Goal: Task Accomplishment & Management: Manage account settings

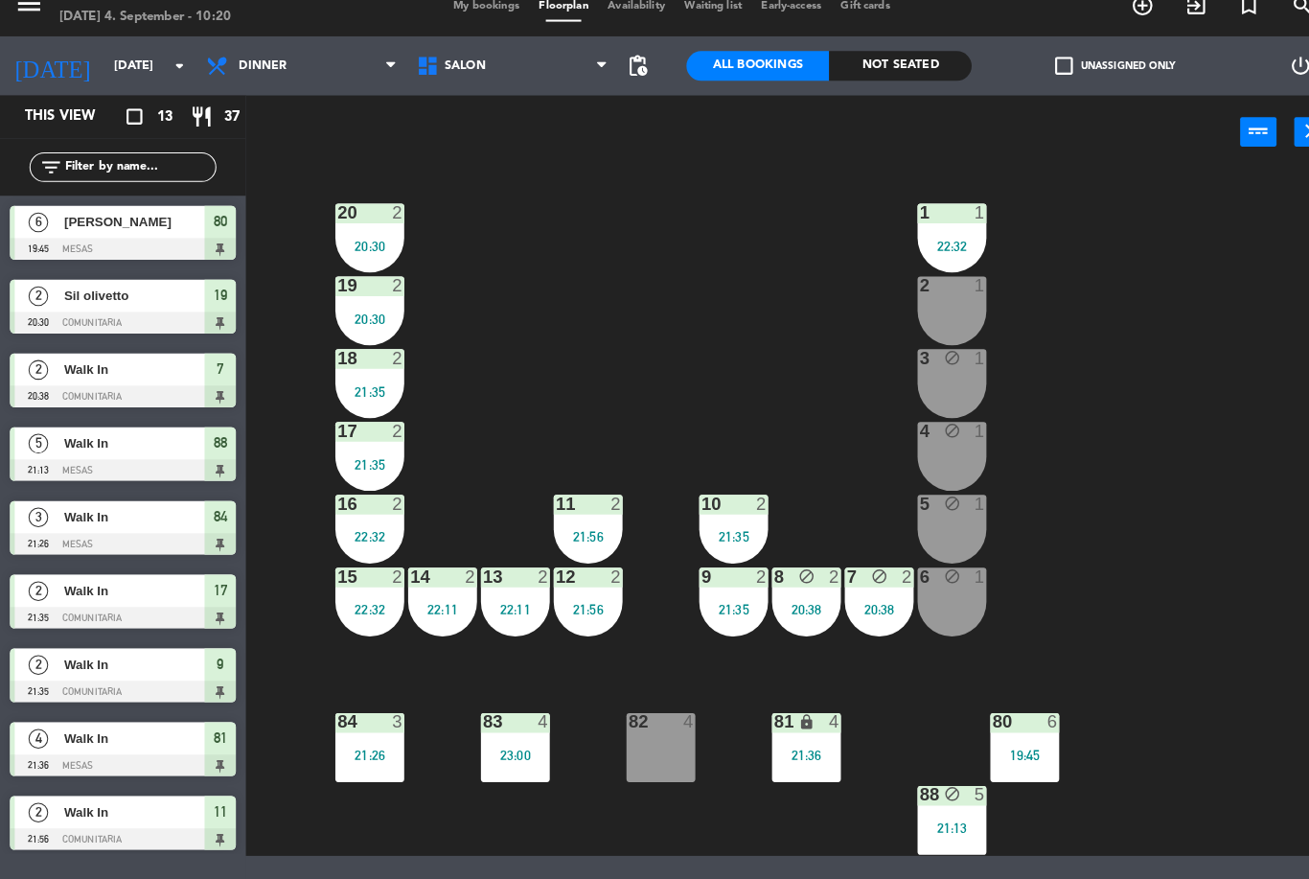
scroll to position [6, 0]
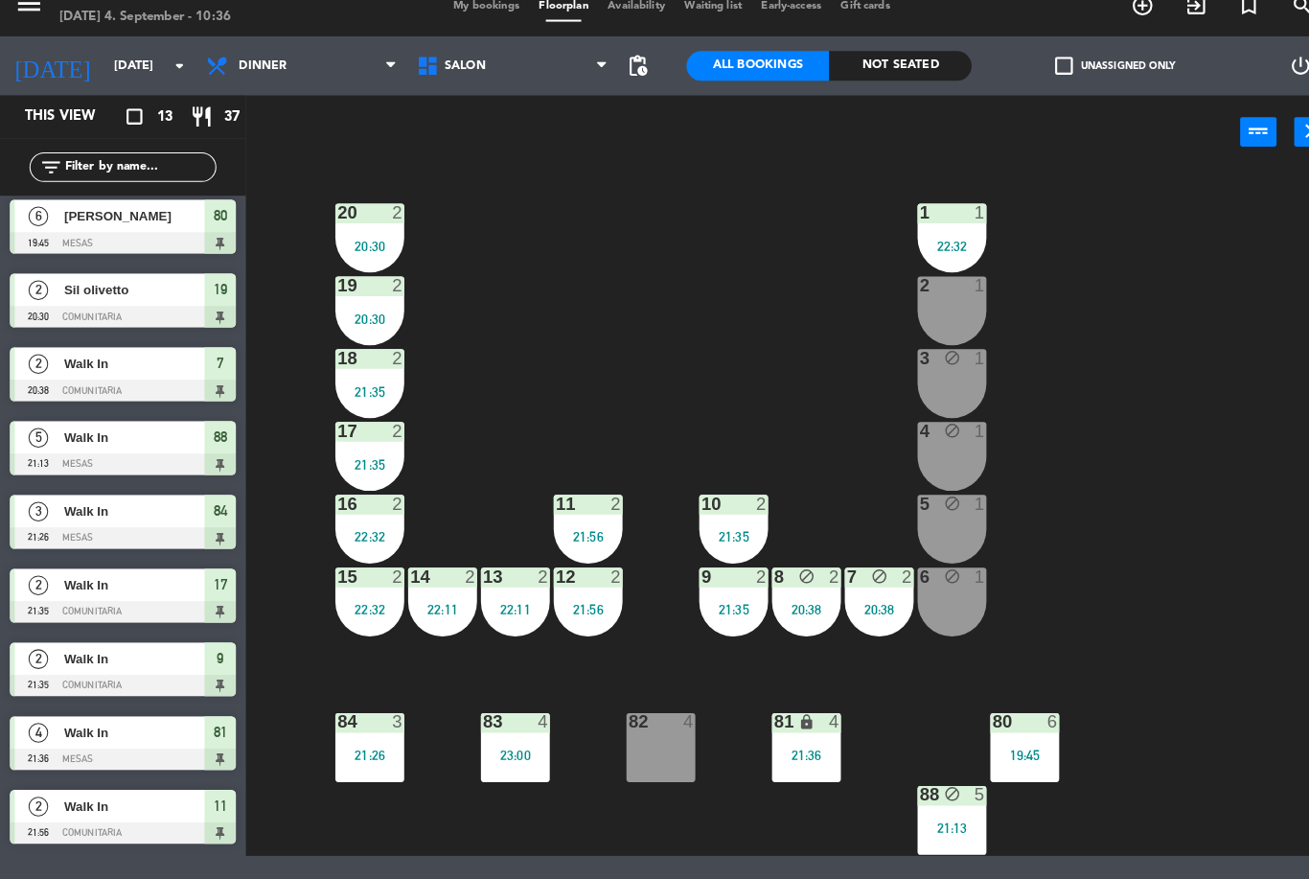
click at [102, 70] on input "[DATE]" at bounding box center [183, 86] width 162 height 33
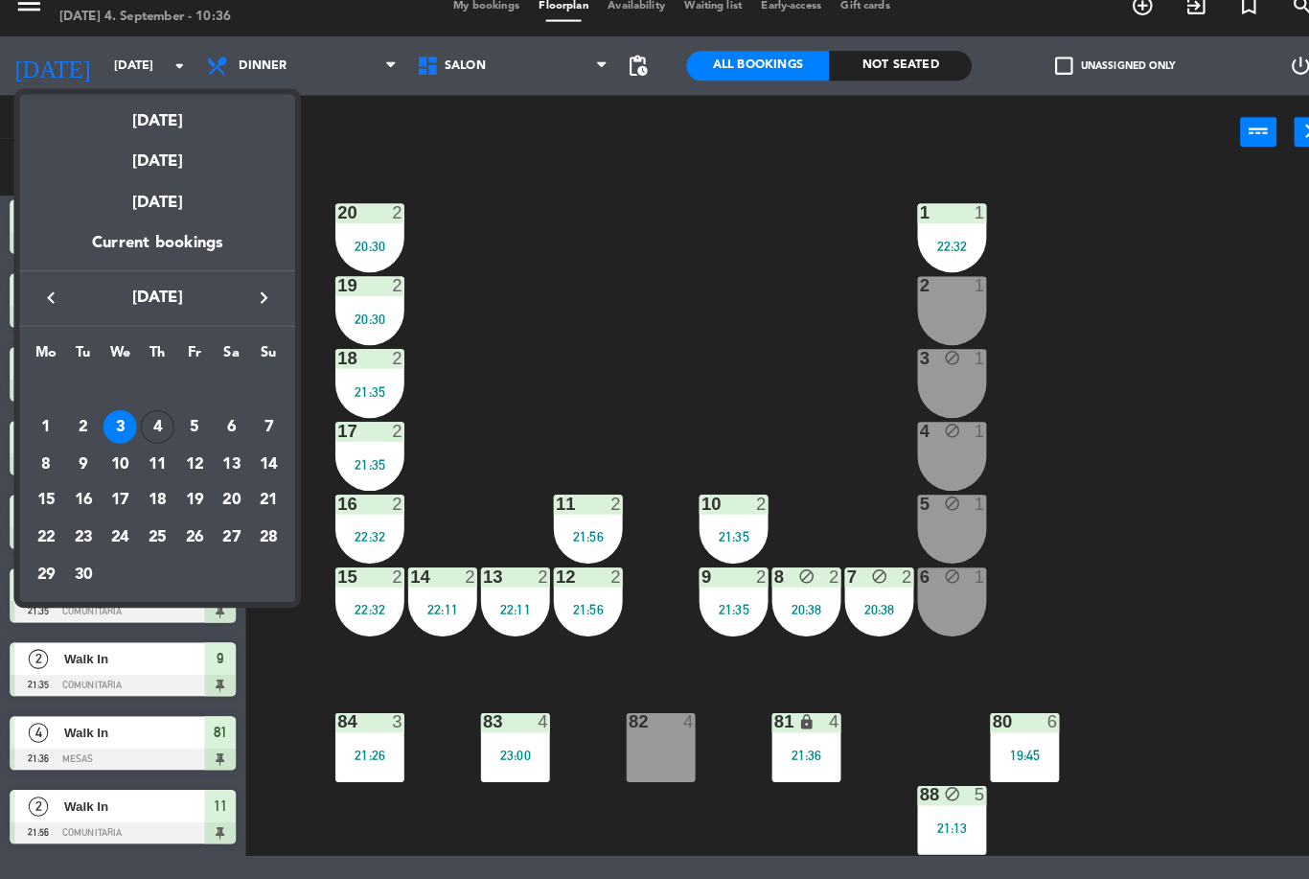
click at [140, 114] on div "[DATE]" at bounding box center [153, 133] width 268 height 39
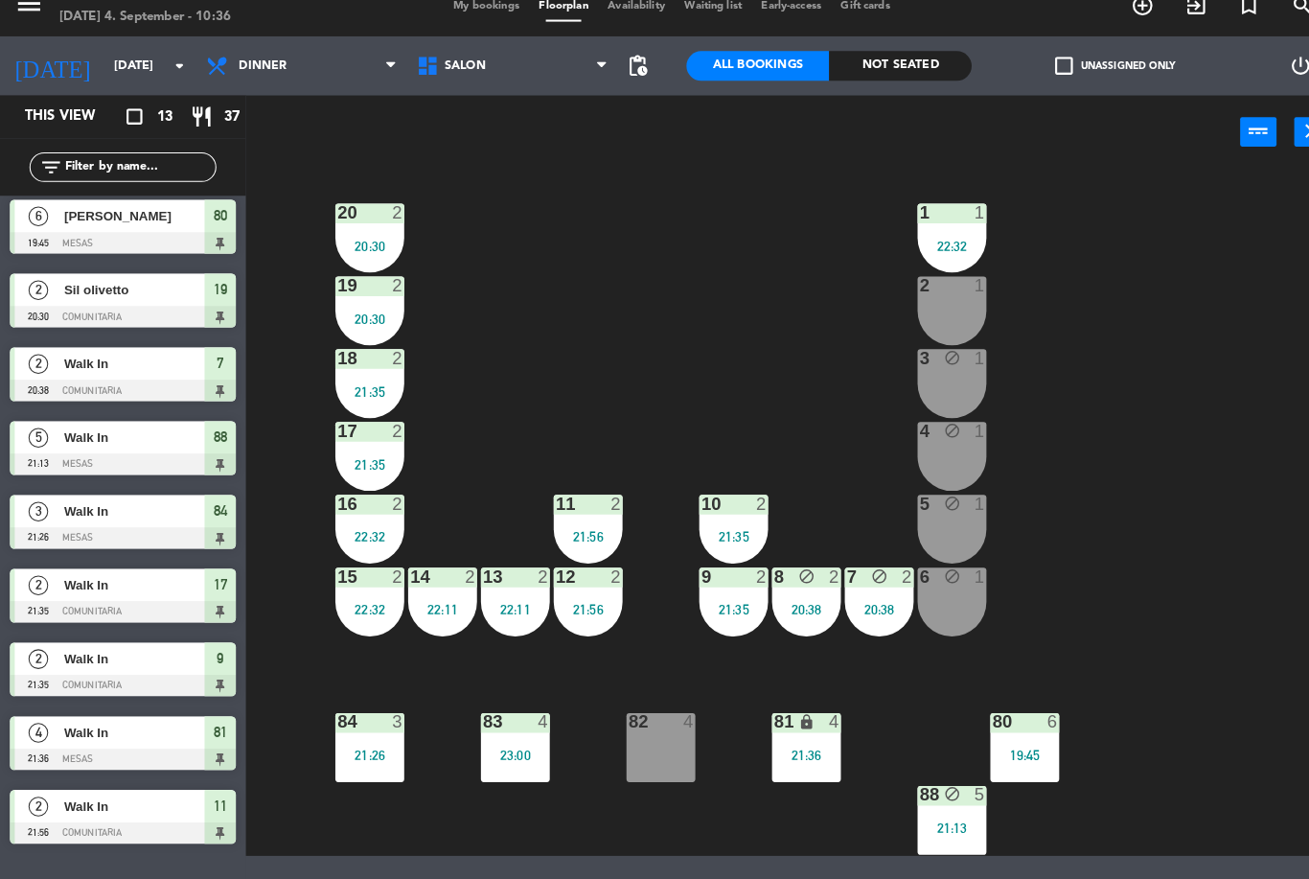
type input "[DATE]"
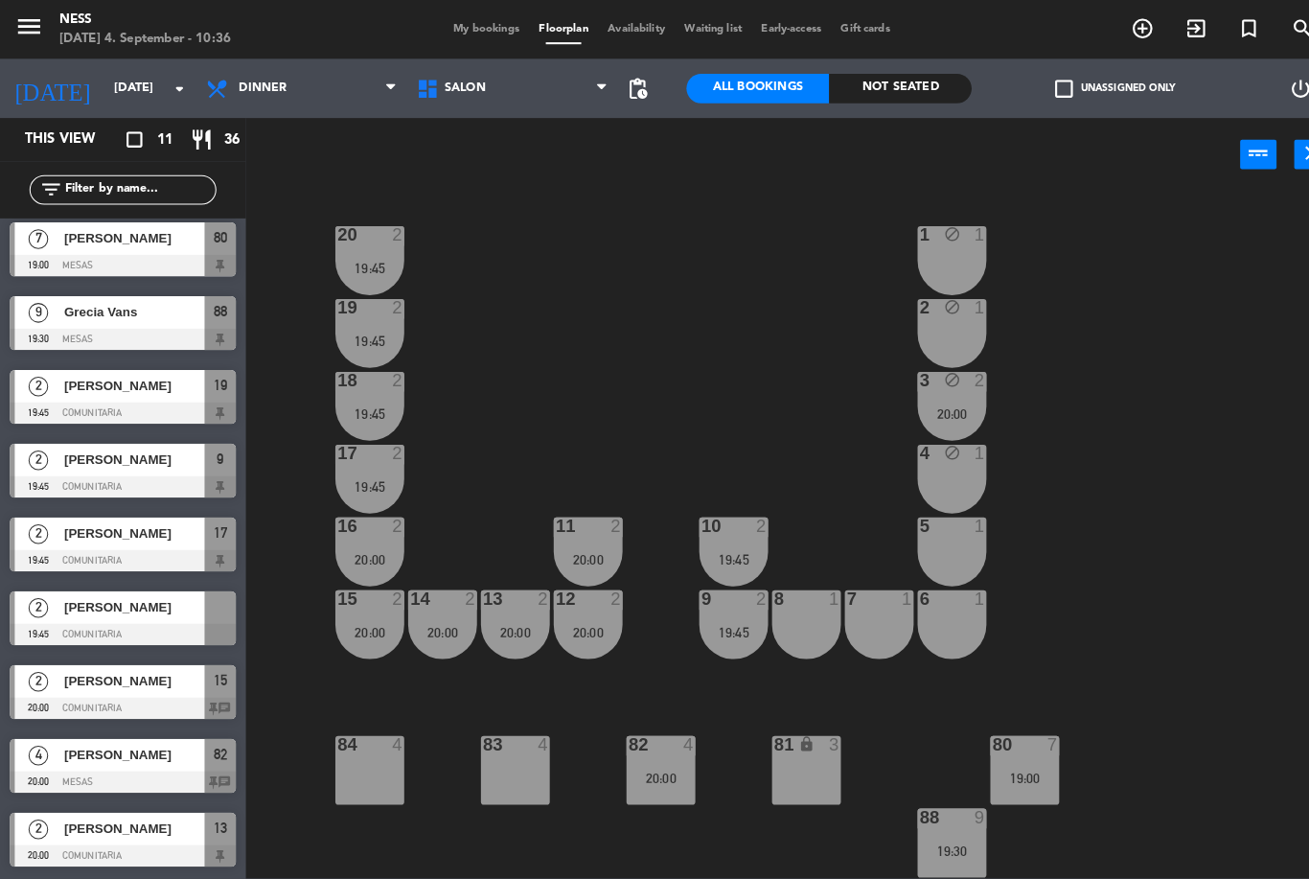
click at [486, 23] on span "My bookings" at bounding box center [473, 28] width 83 height 11
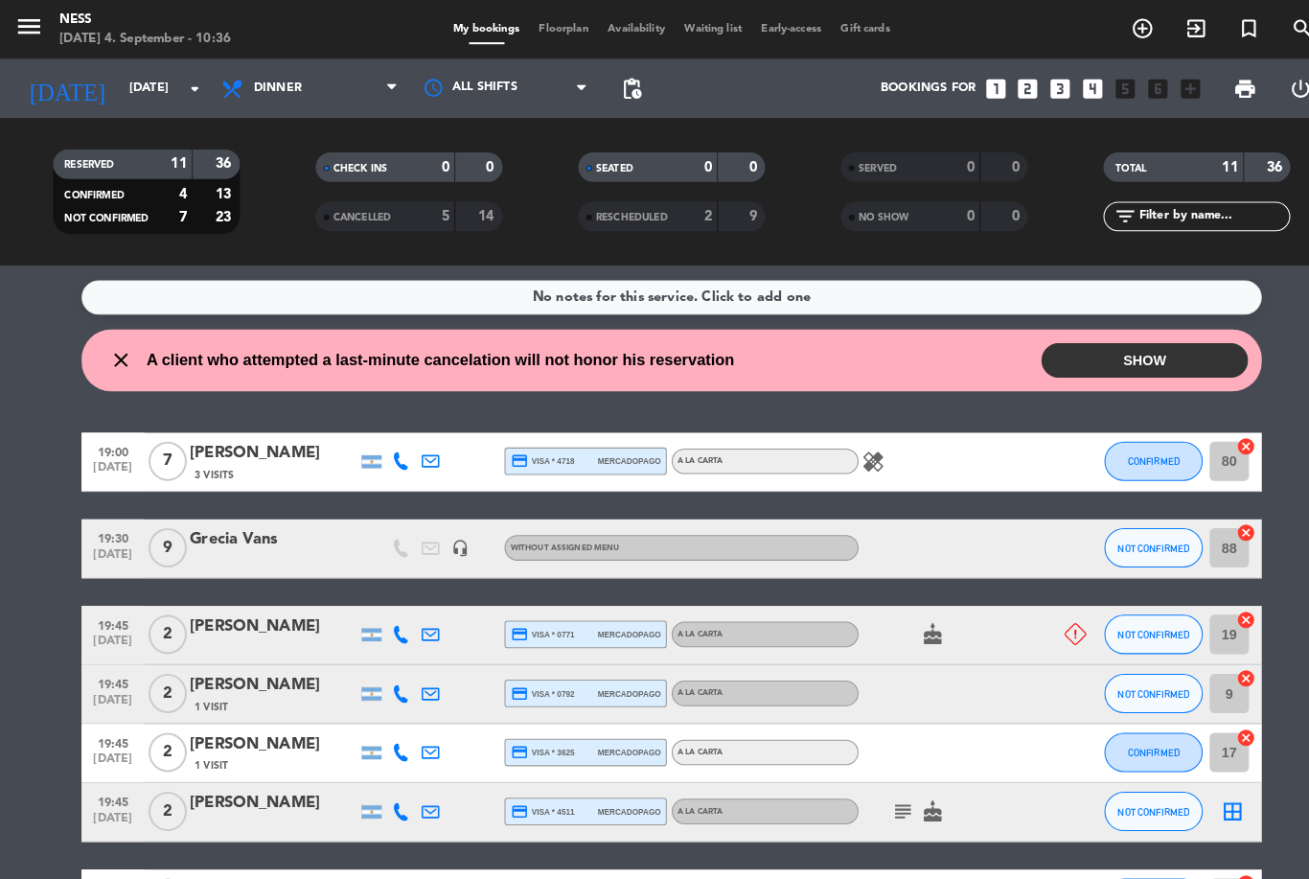
click at [1173, 355] on button "SHOW" at bounding box center [1115, 351] width 201 height 34
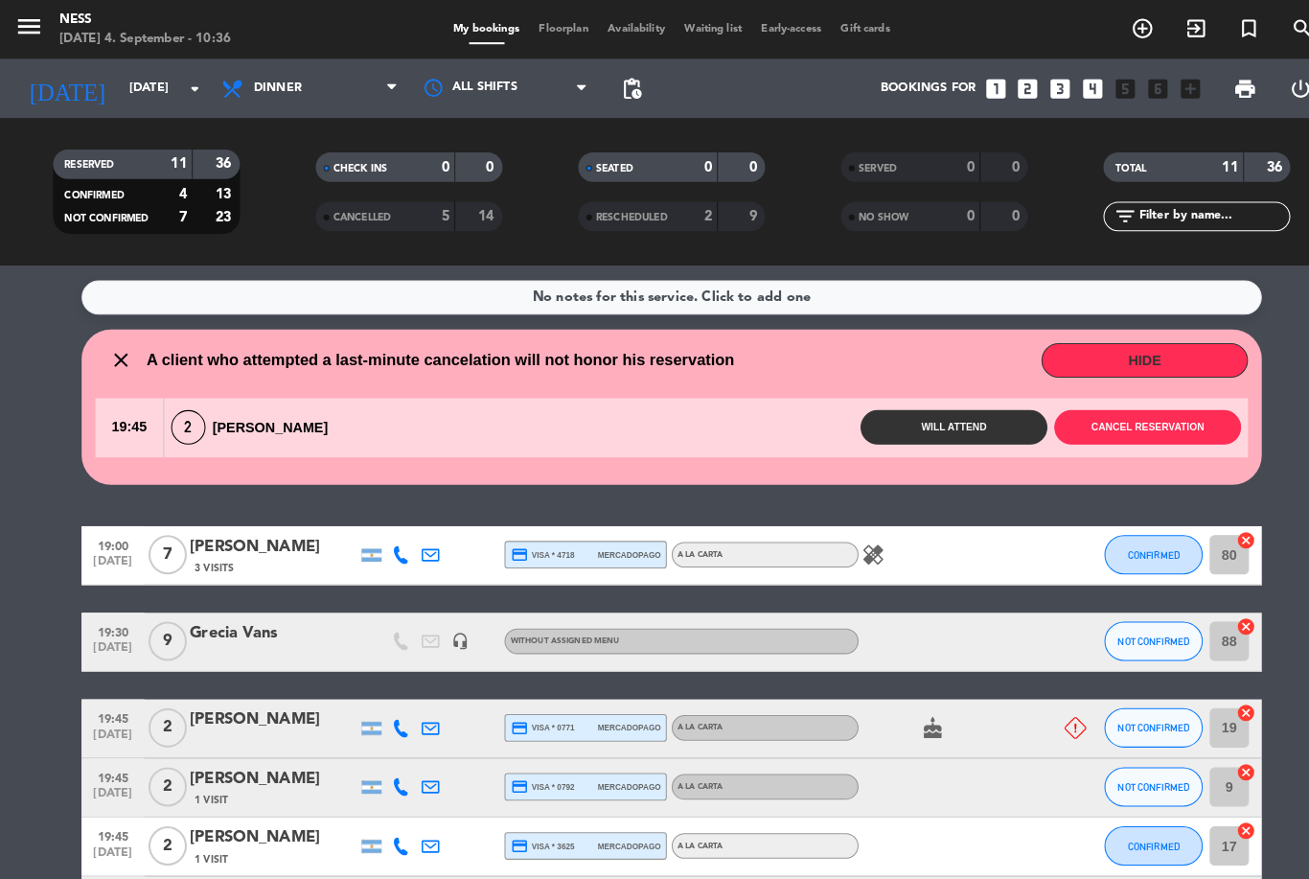
click at [1153, 412] on button "Cancel reservation" at bounding box center [1118, 417] width 182 height 34
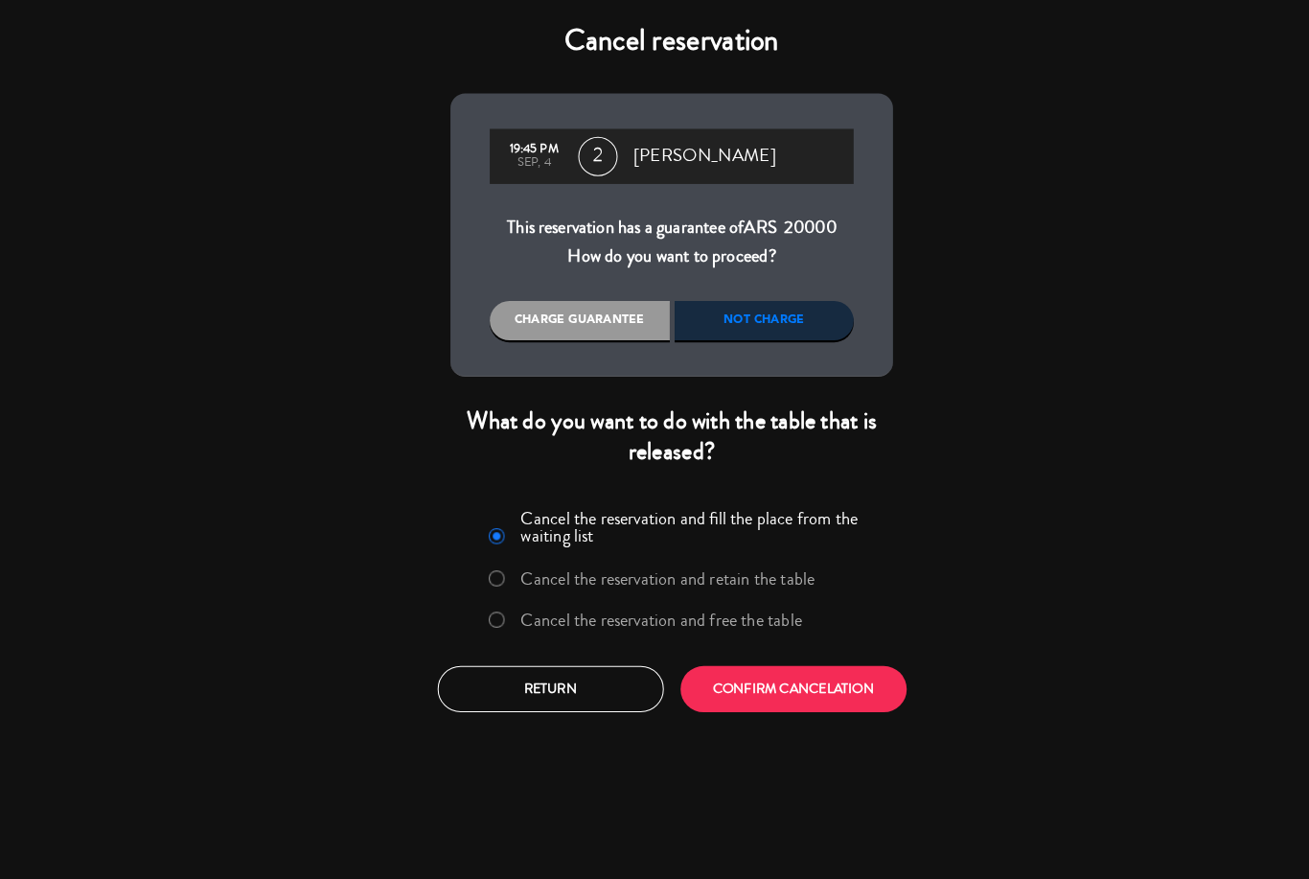
click at [860, 682] on button "CONFIRM CANCELATION" at bounding box center [773, 671] width 220 height 45
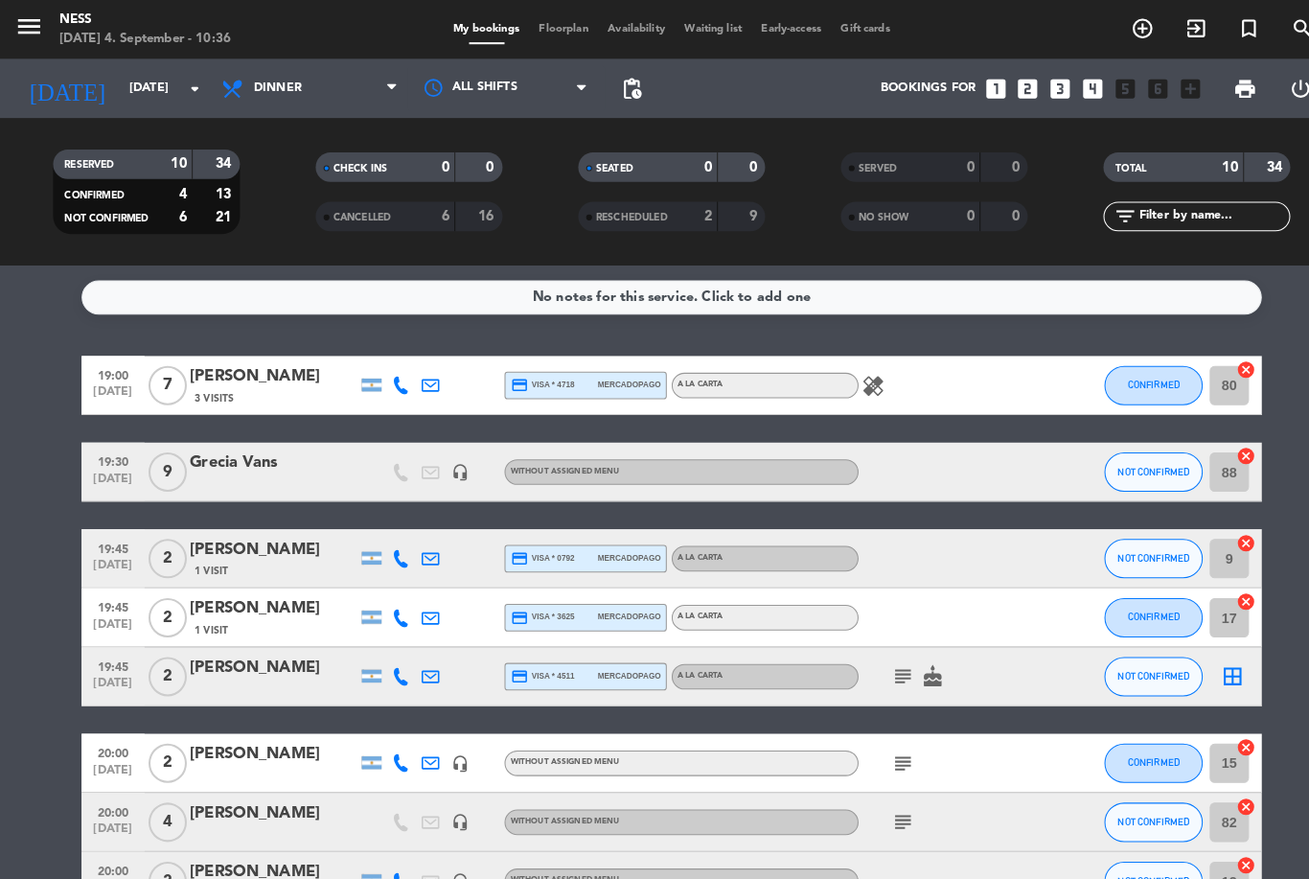
click at [558, 32] on span "Floorplan" at bounding box center [549, 28] width 67 height 11
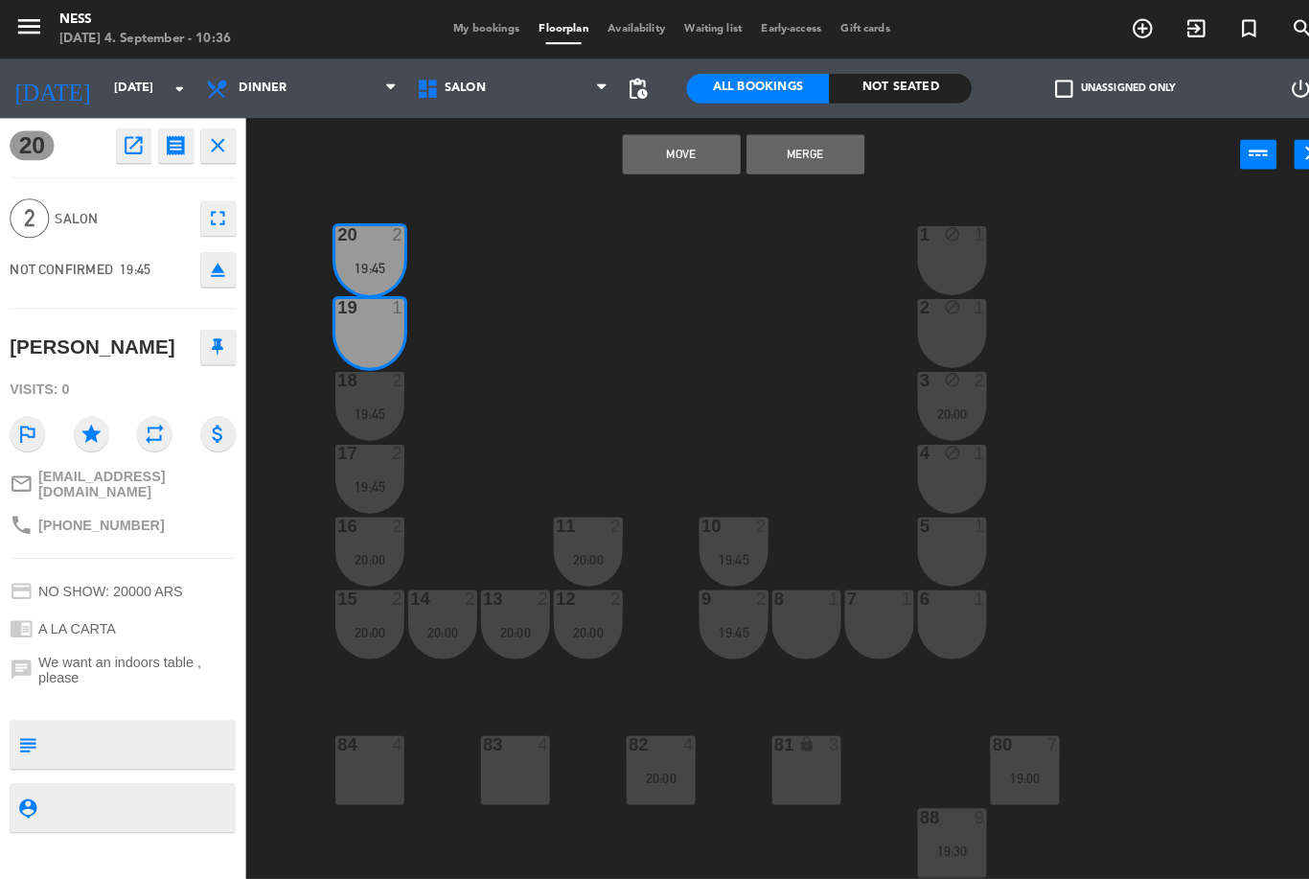
click at [795, 162] on button "Merge" at bounding box center [784, 150] width 115 height 38
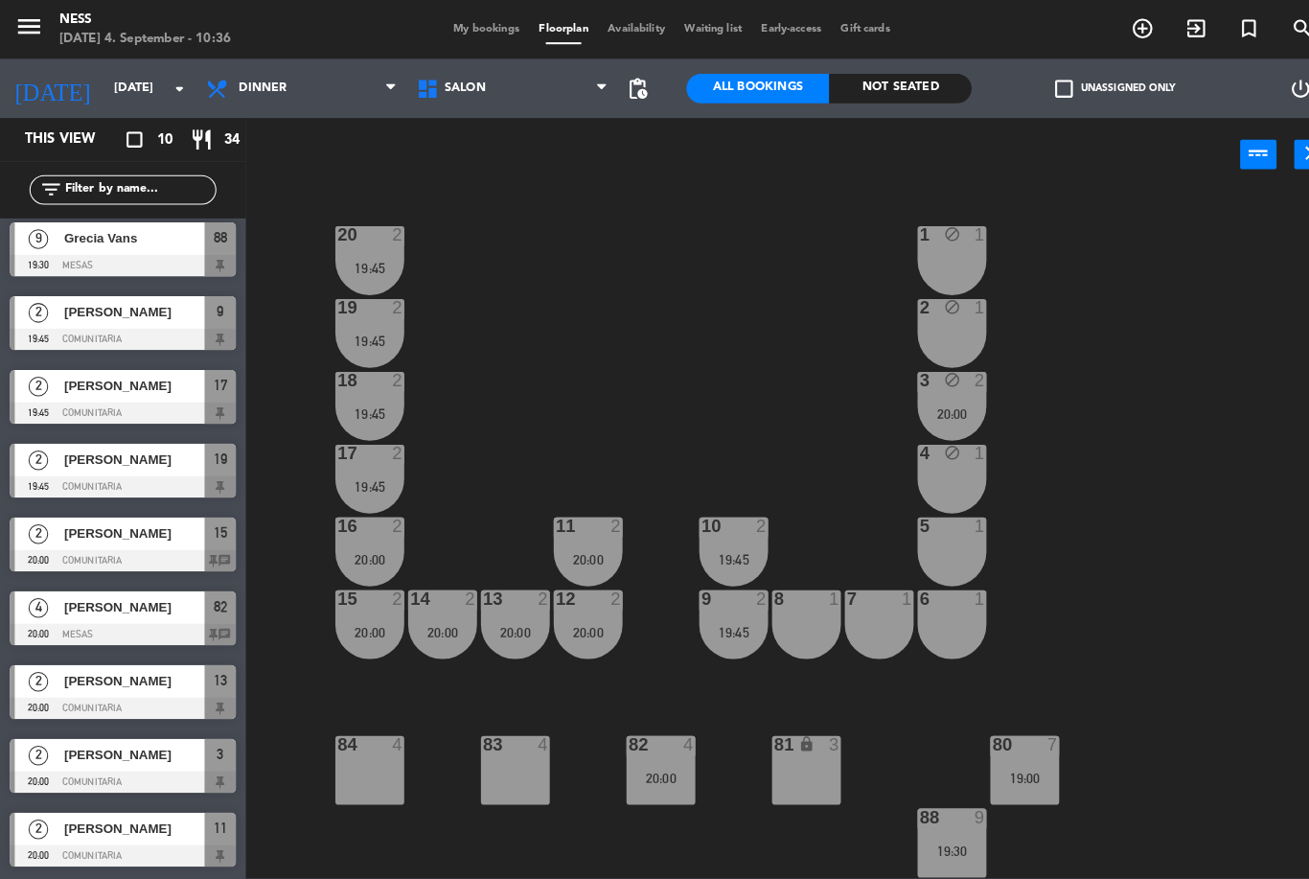
scroll to position [78, 0]
click at [173, 543] on div at bounding box center [120, 546] width 220 height 21
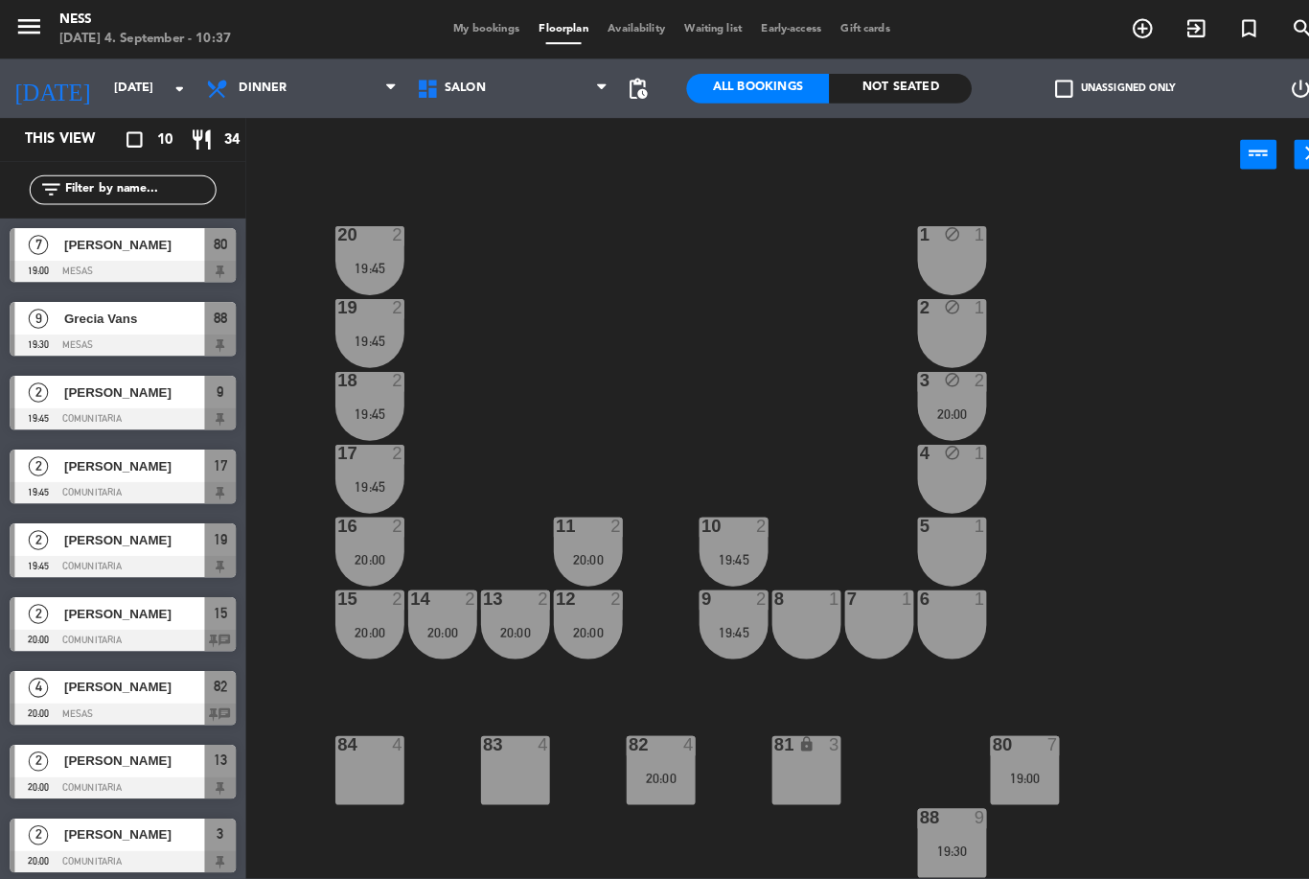
click at [140, 683] on div "[PERSON_NAME]" at bounding box center [129, 670] width 139 height 32
